Goal: Task Accomplishment & Management: Manage account settings

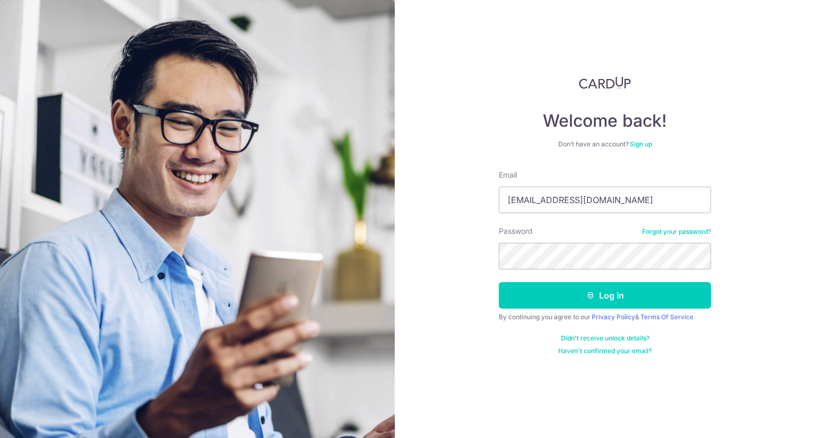
type input "[EMAIL_ADDRESS][DOMAIN_NAME]"
click at [499, 282] on button "Log in" at bounding box center [605, 295] width 212 height 27
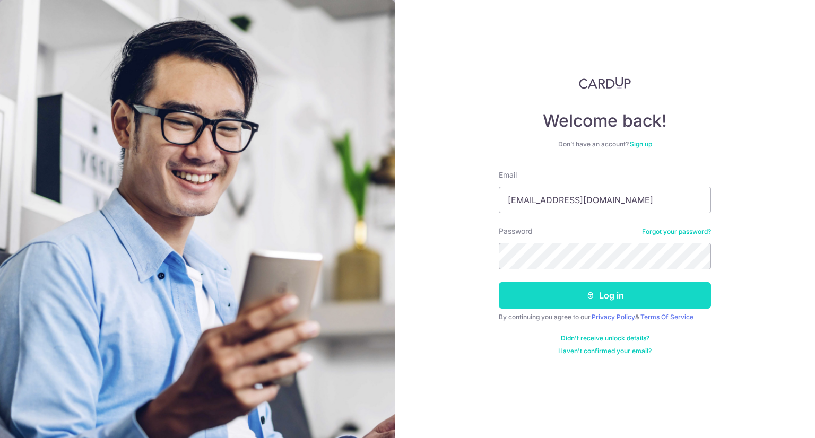
click at [599, 287] on button "Log in" at bounding box center [605, 295] width 212 height 27
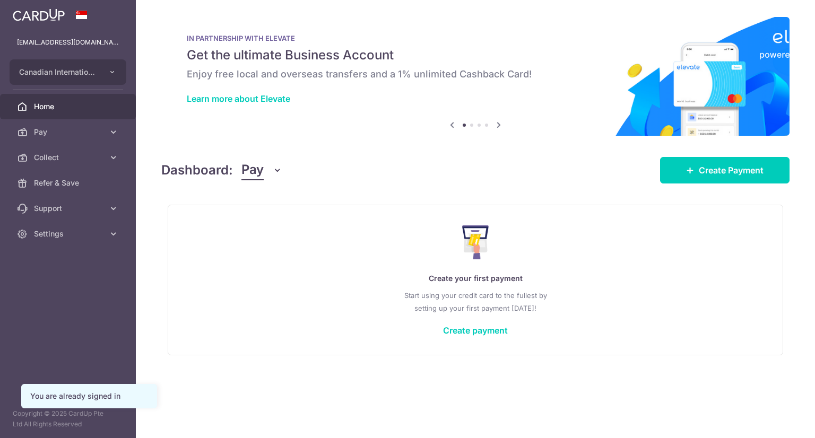
click at [276, 168] on icon "button" at bounding box center [277, 170] width 11 height 11
click at [279, 221] on link "Collect" at bounding box center [297, 225] width 110 height 25
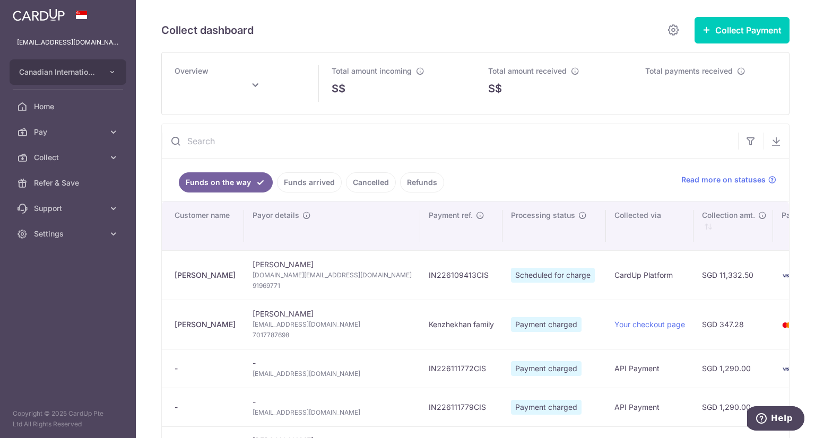
type input "[DATE]"
